Goal: Transaction & Acquisition: Book appointment/travel/reservation

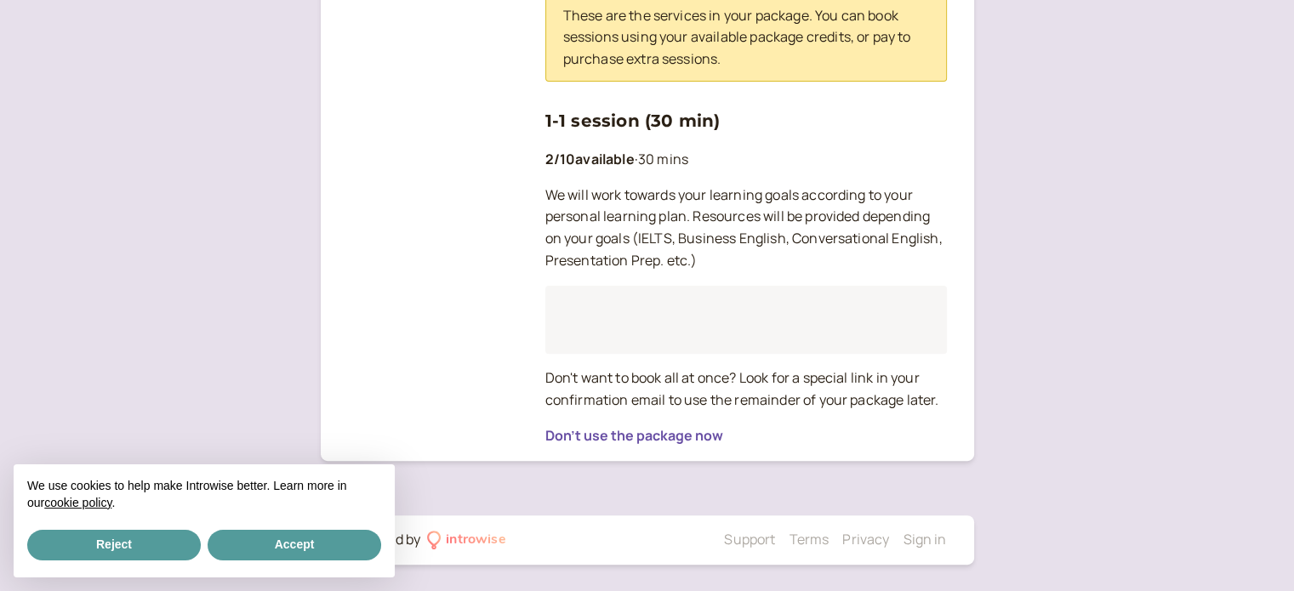
scroll to position [465, 0]
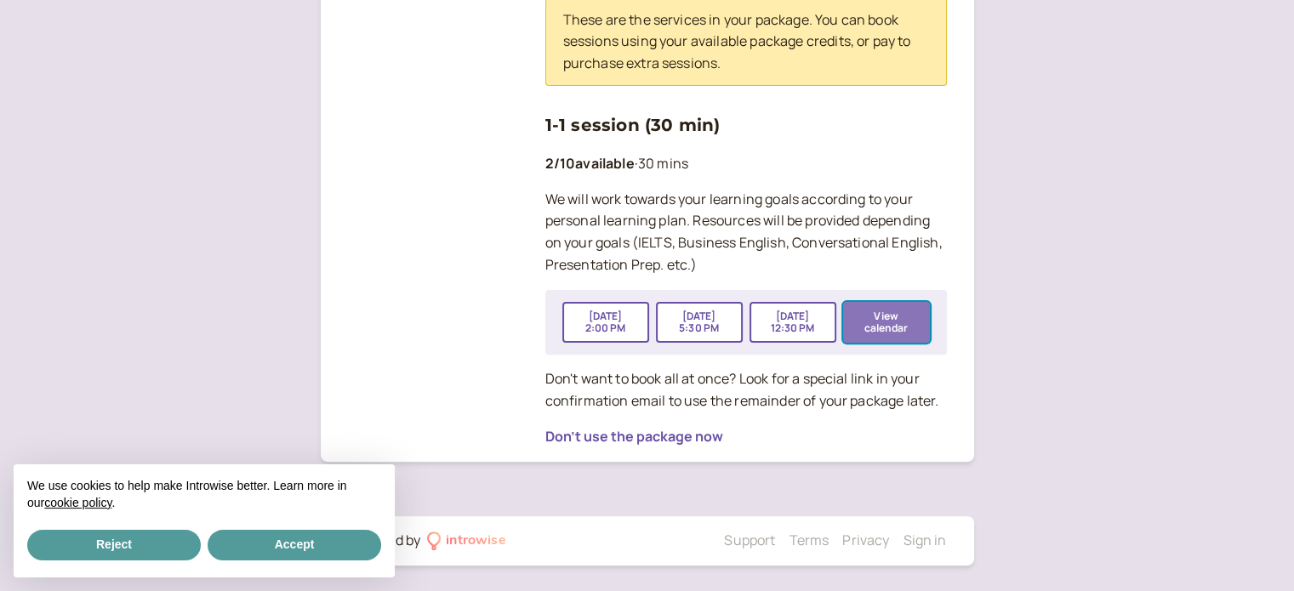
click at [880, 316] on button "View calendar" at bounding box center [886, 322] width 87 height 41
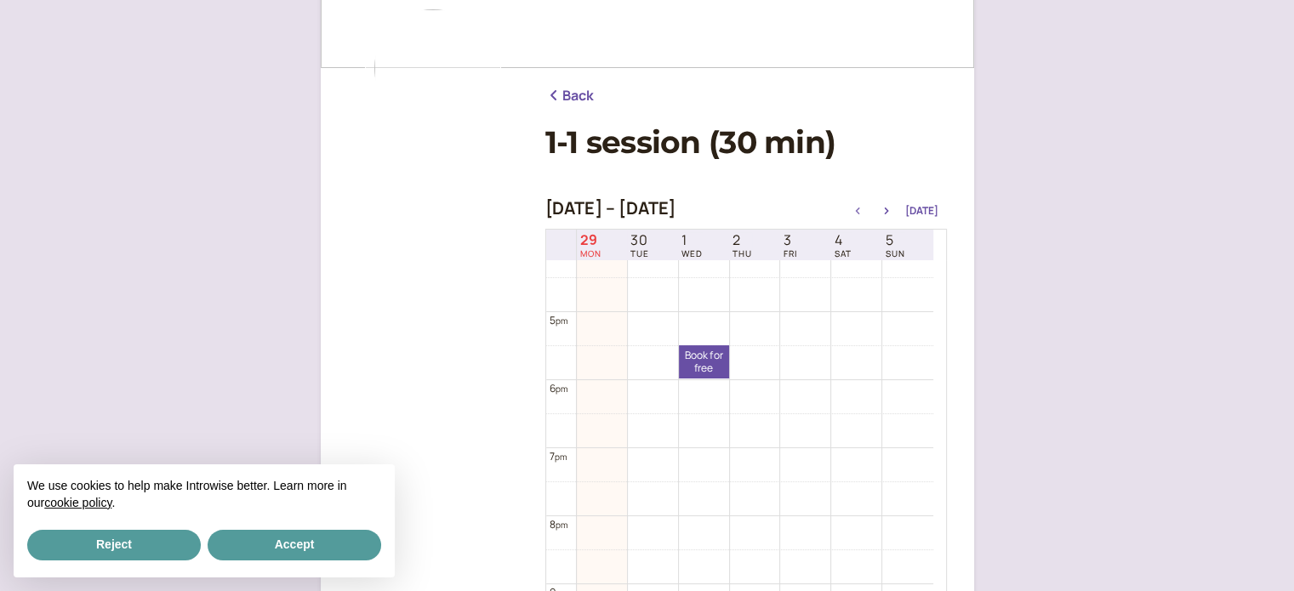
scroll to position [1251, 0]
click at [889, 210] on icon "button" at bounding box center [886, 211] width 20 height 7
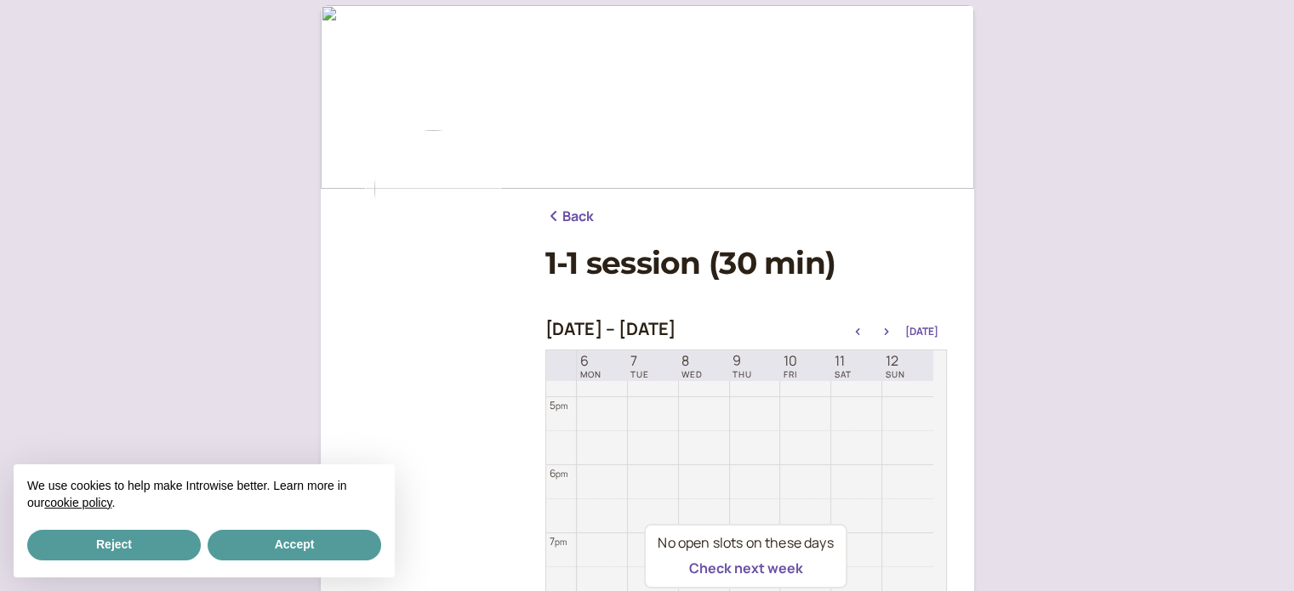
scroll to position [0, 0]
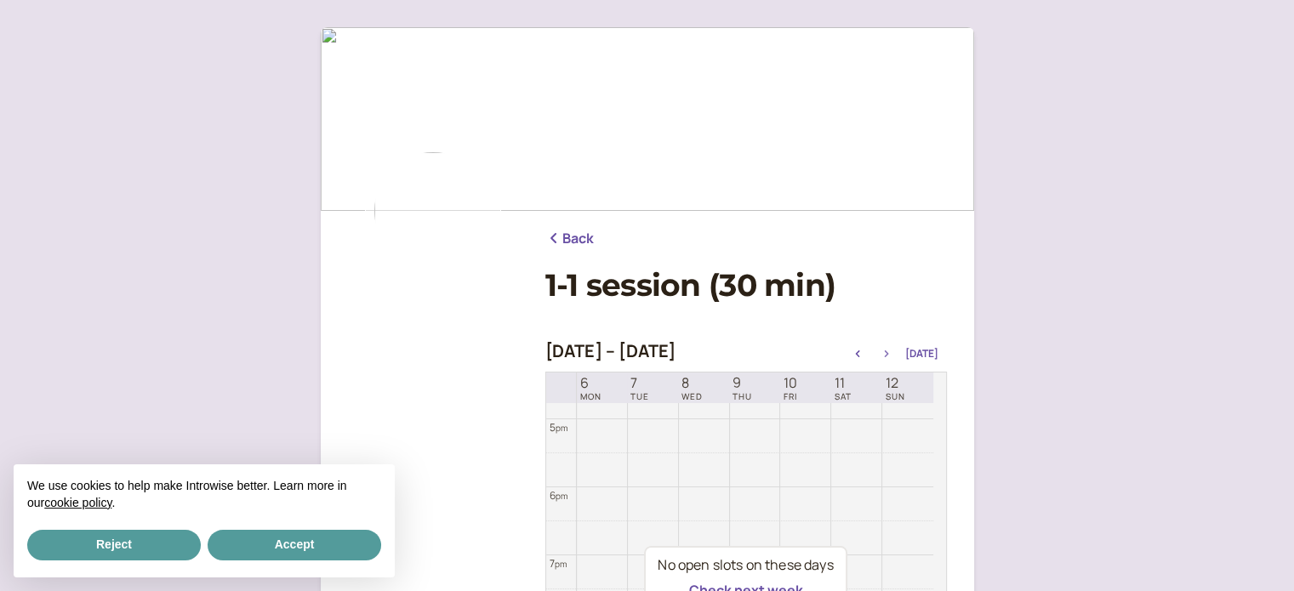
click at [892, 351] on icon "button" at bounding box center [886, 354] width 20 height 7
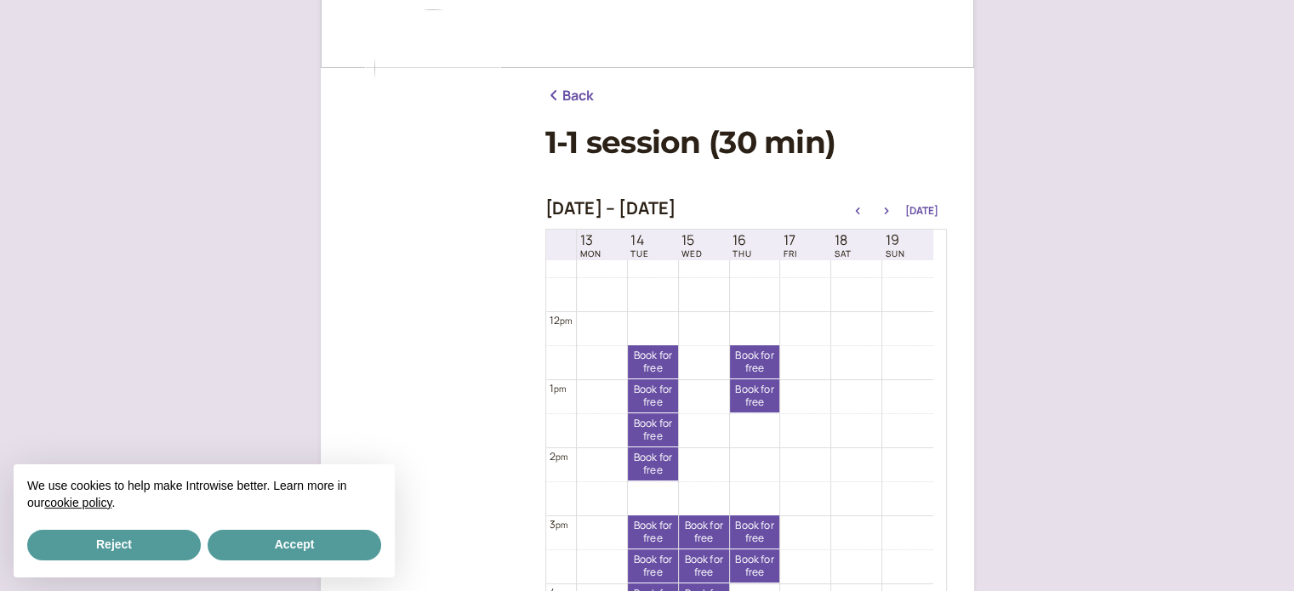
scroll to position [936, 0]
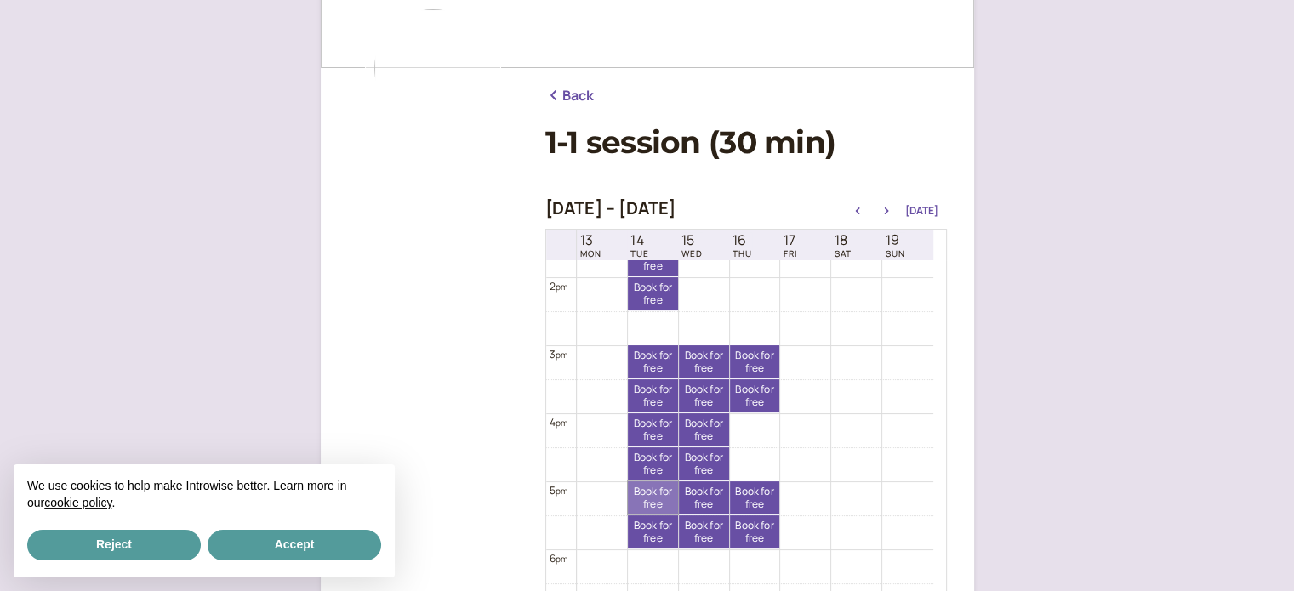
click at [640, 501] on link "Book for free free" at bounding box center [653, 498] width 50 height 33
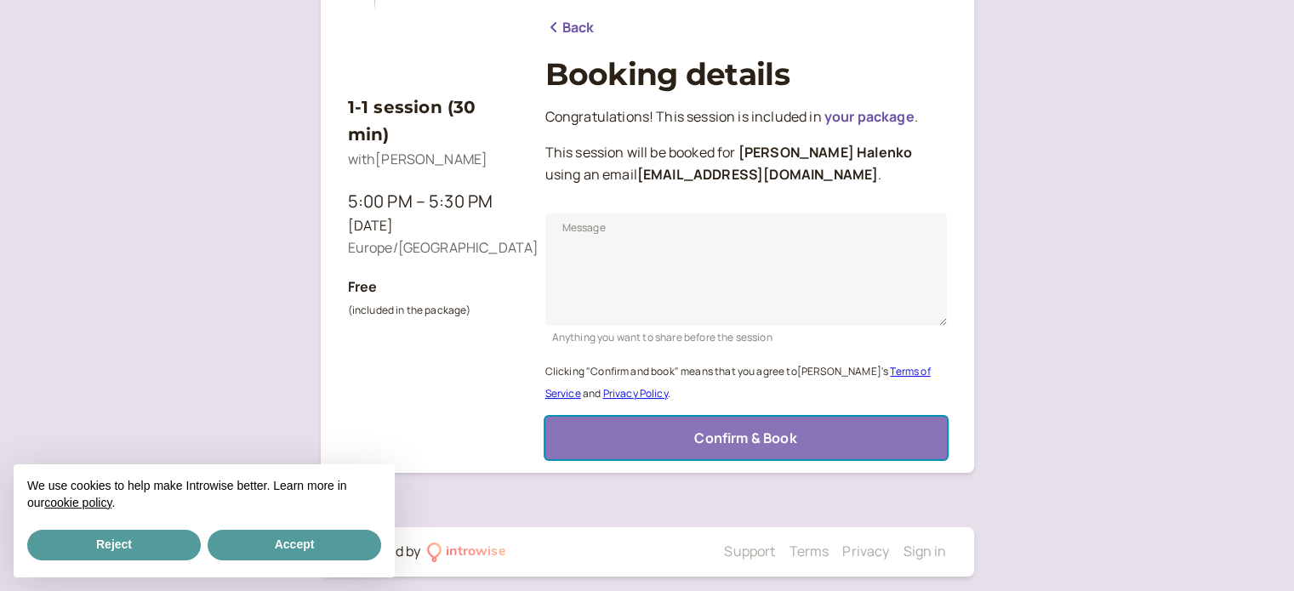
click at [649, 442] on button "Confirm & Book" at bounding box center [746, 438] width 402 height 43
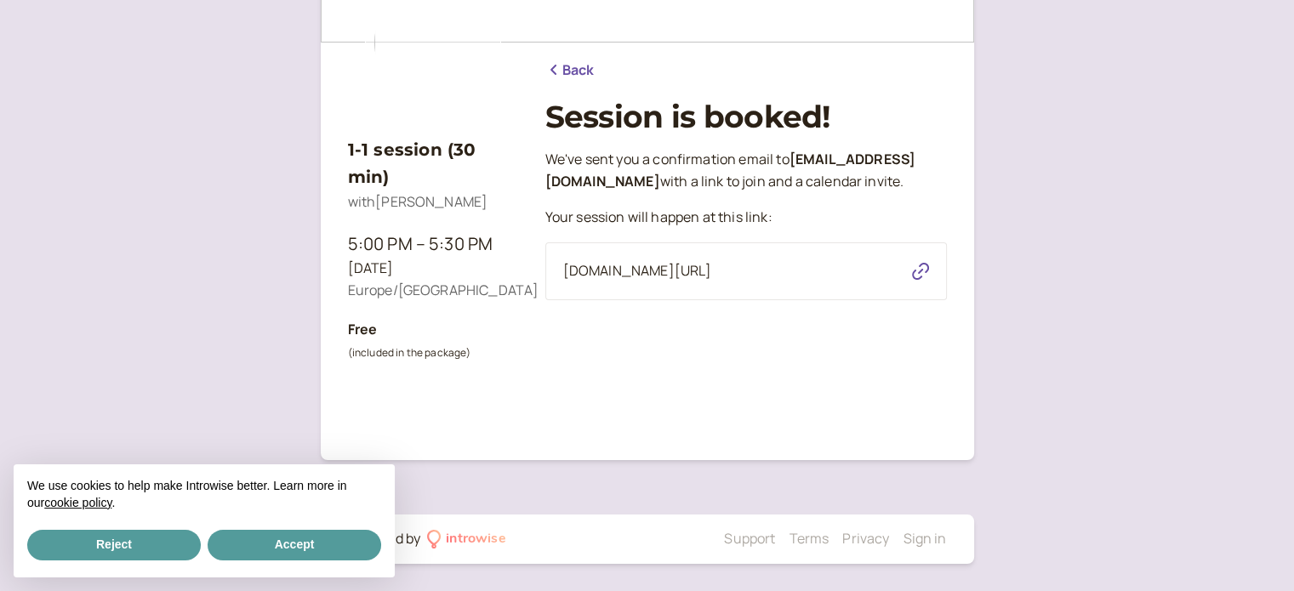
scroll to position [168, 0]
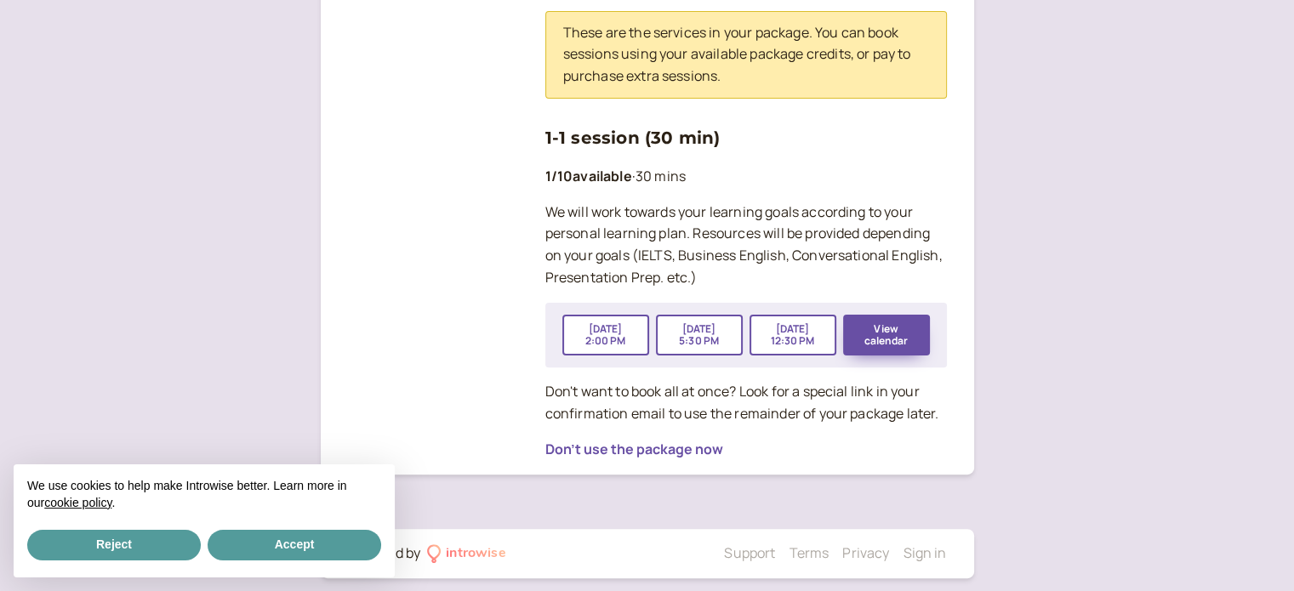
scroll to position [465, 0]
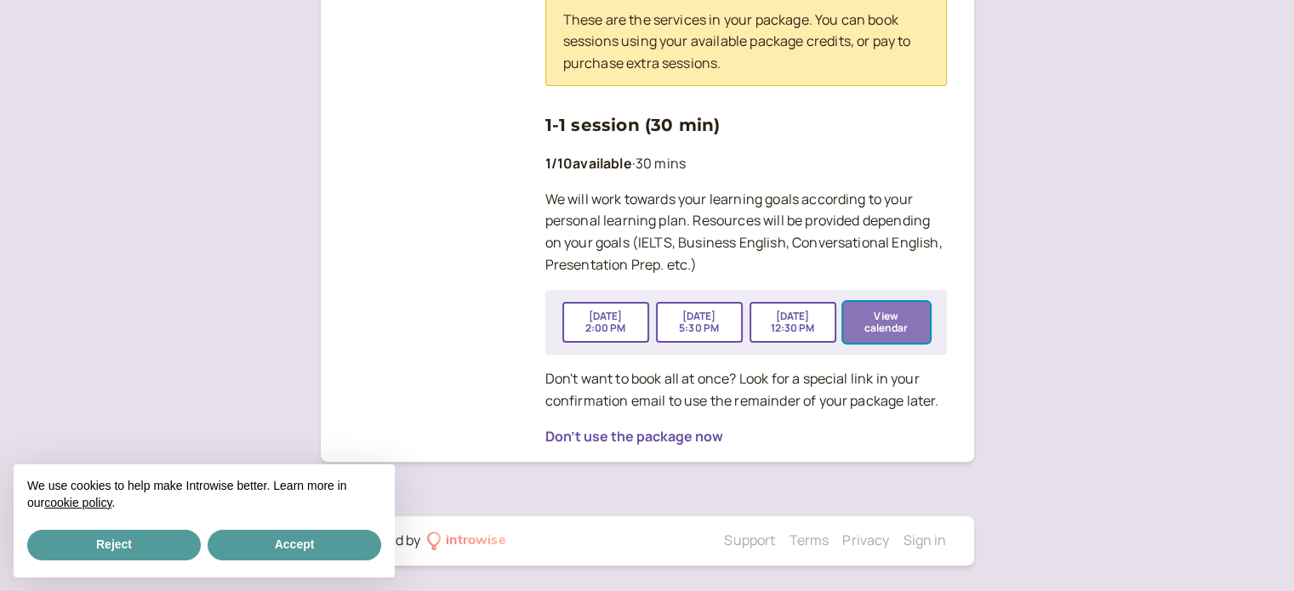
click at [887, 316] on button "View calendar" at bounding box center [886, 322] width 87 height 41
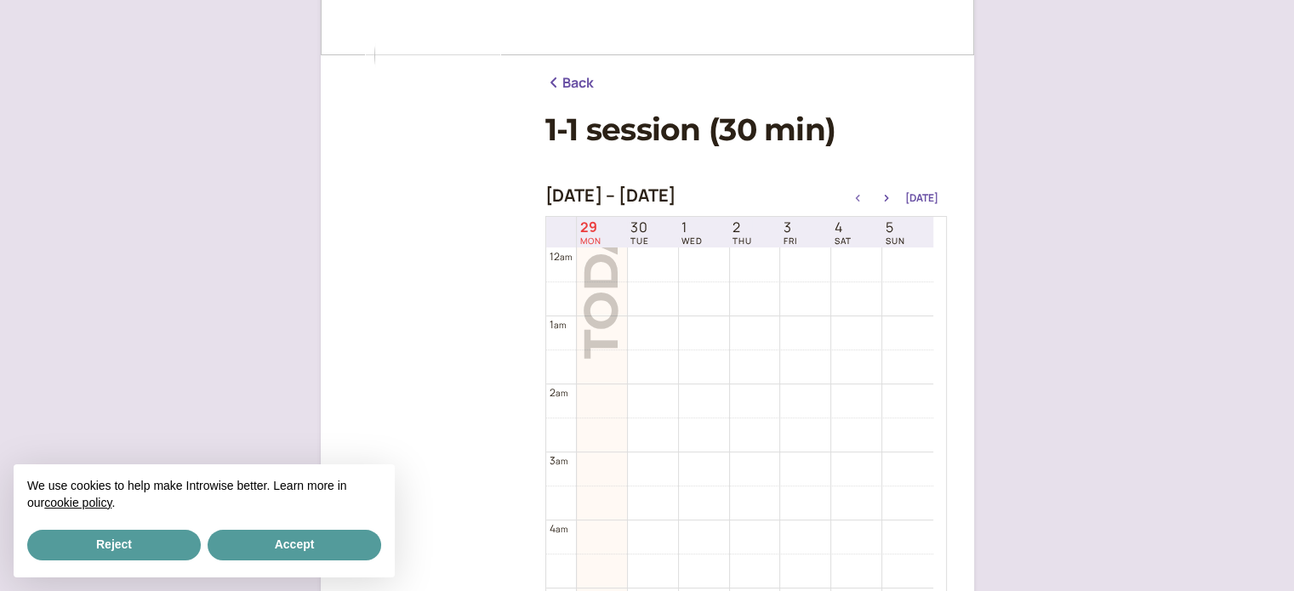
scroll to position [143, 0]
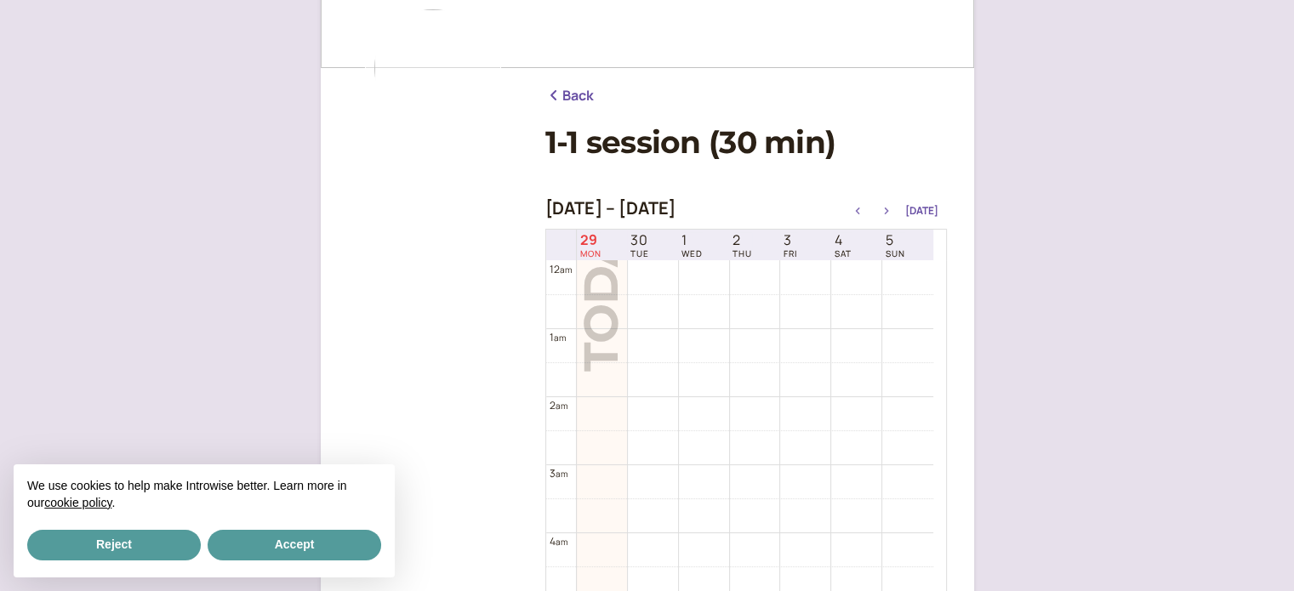
click at [892, 209] on icon "button" at bounding box center [886, 211] width 20 height 7
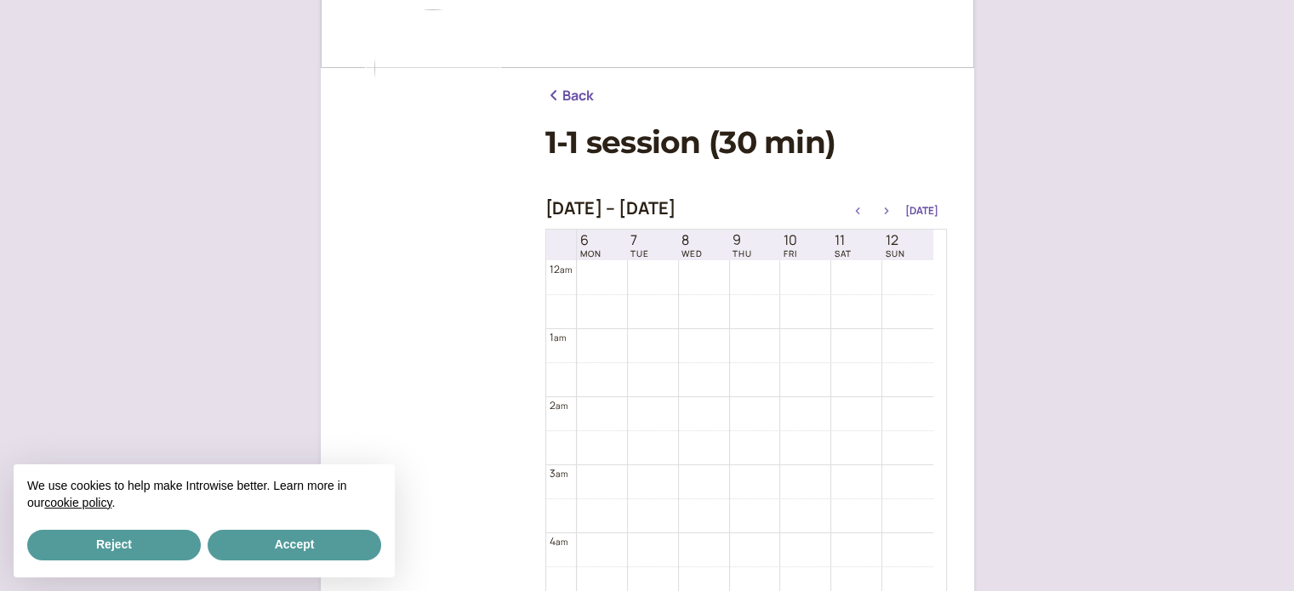
scroll to position [546, 0]
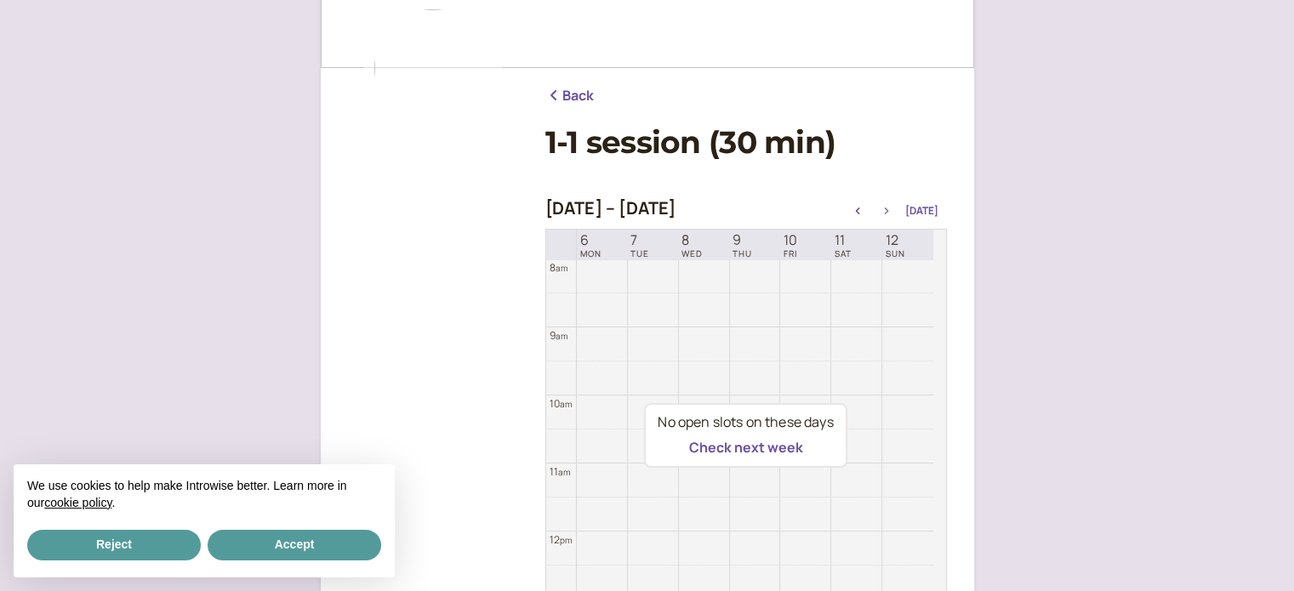
click at [887, 209] on icon "button" at bounding box center [886, 211] width 20 height 7
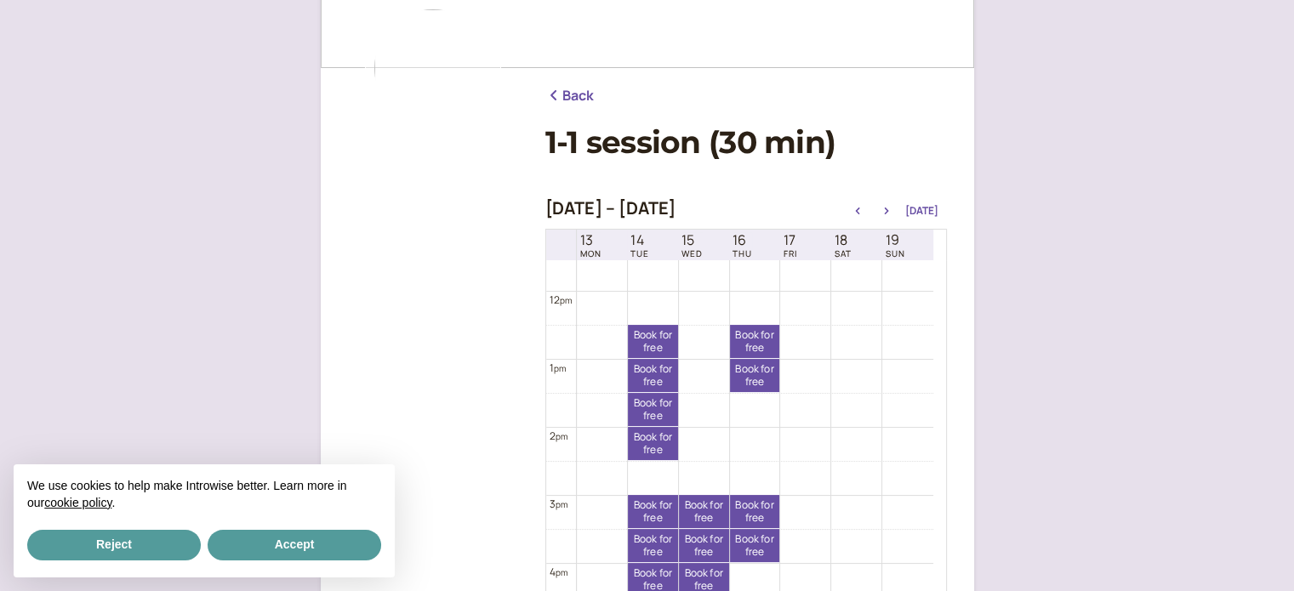
scroll to position [972, 0]
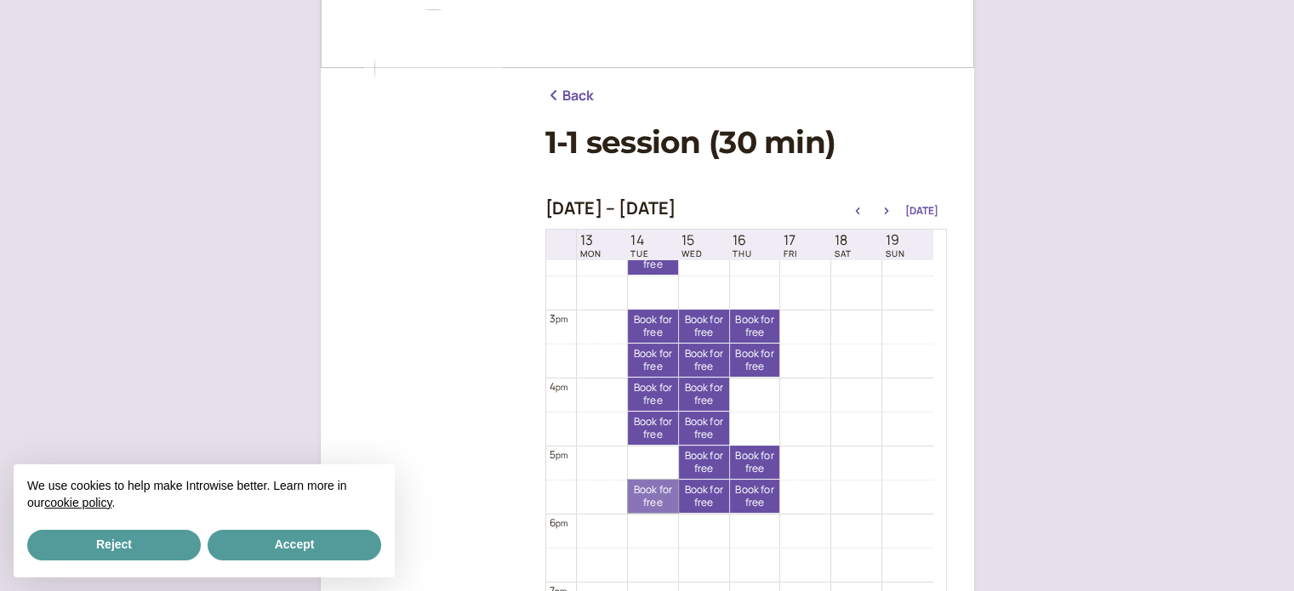
click at [643, 496] on link "Book for free free" at bounding box center [653, 496] width 50 height 33
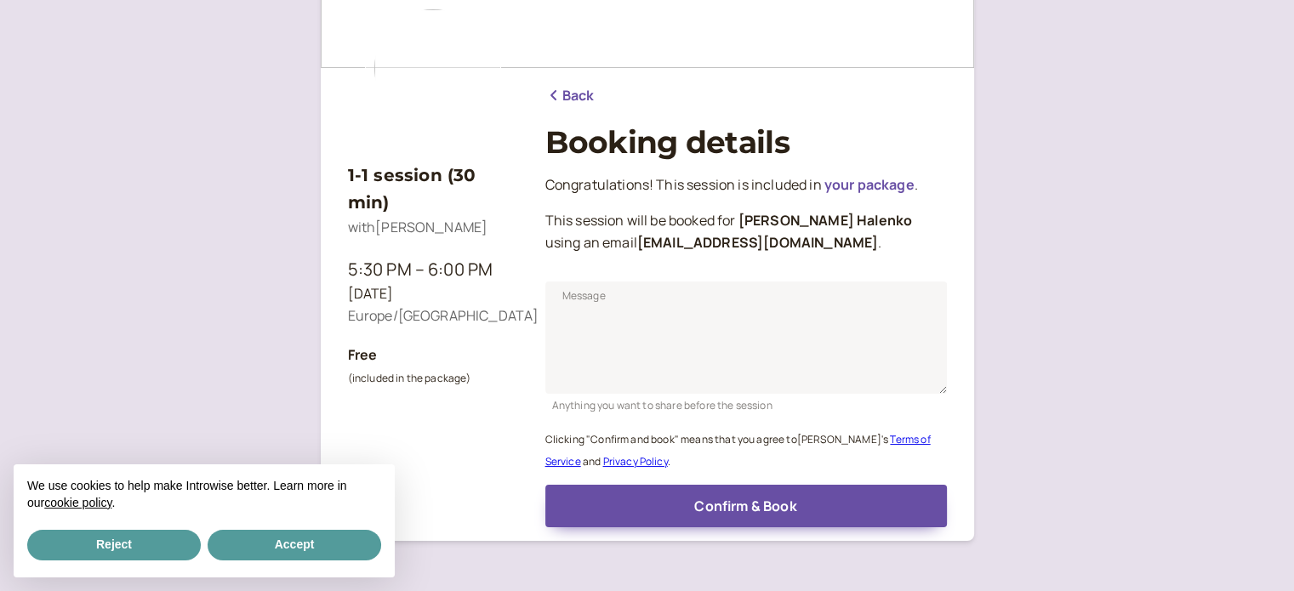
scroll to position [211, 0]
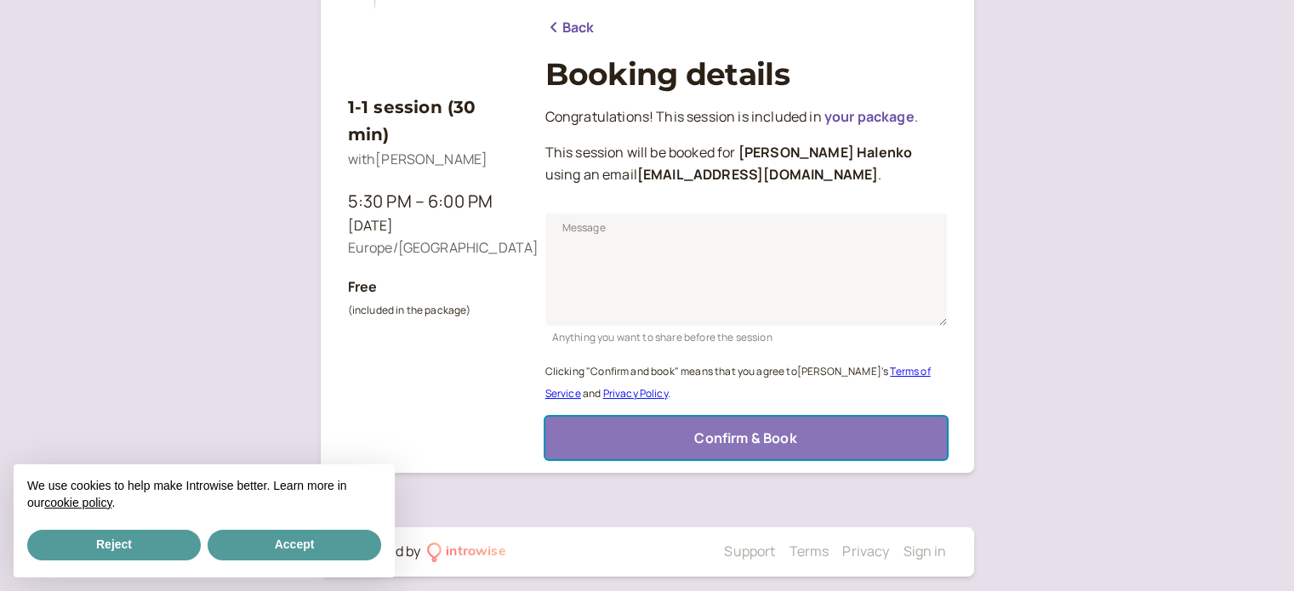
click at [657, 436] on button "Confirm & Book" at bounding box center [746, 438] width 402 height 43
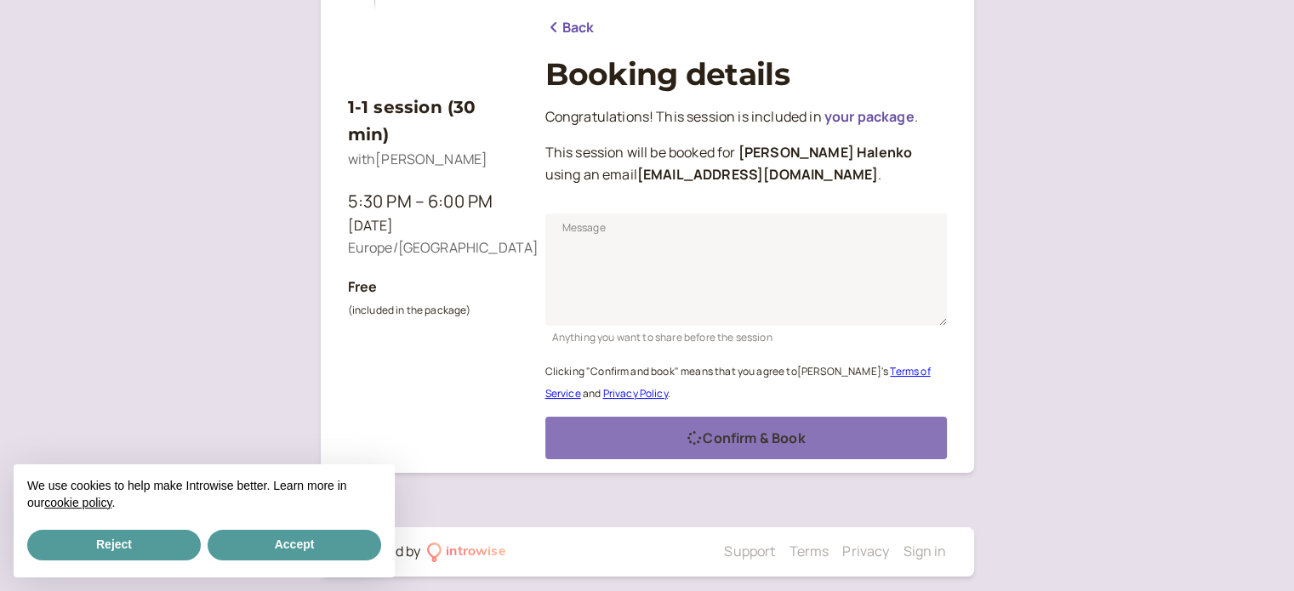
scroll to position [168, 0]
